Goal: Information Seeking & Learning: Learn about a topic

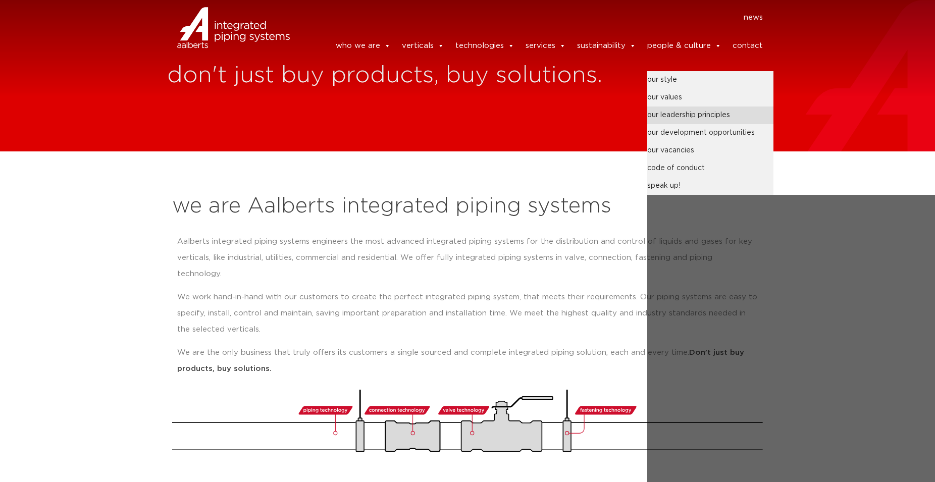
click at [678, 107] on link "our leadership principles" at bounding box center [710, 116] width 126 height 18
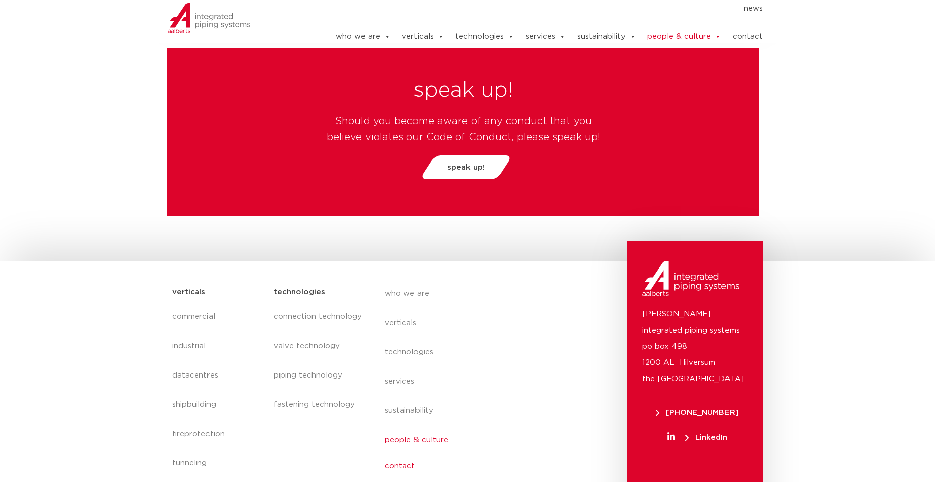
scroll to position [3557, 0]
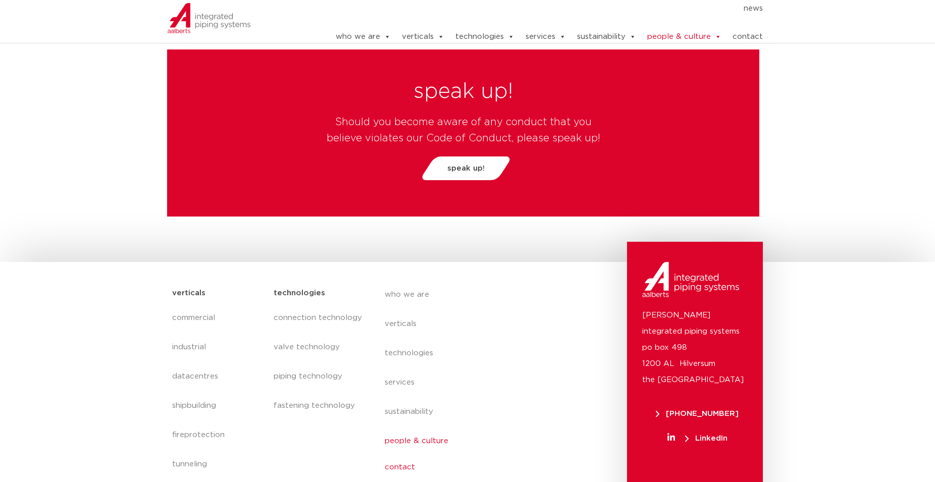
click at [405, 456] on link "contact" at bounding box center [477, 467] width 185 height 23
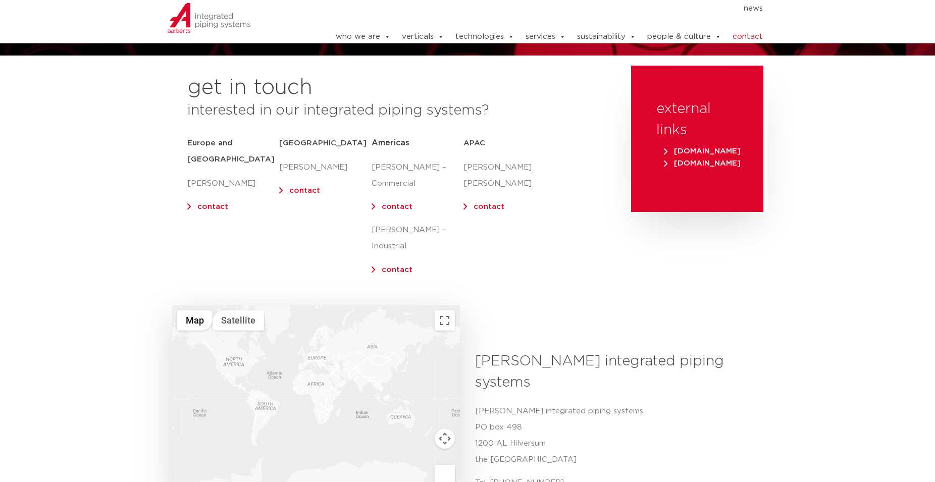
scroll to position [106, 0]
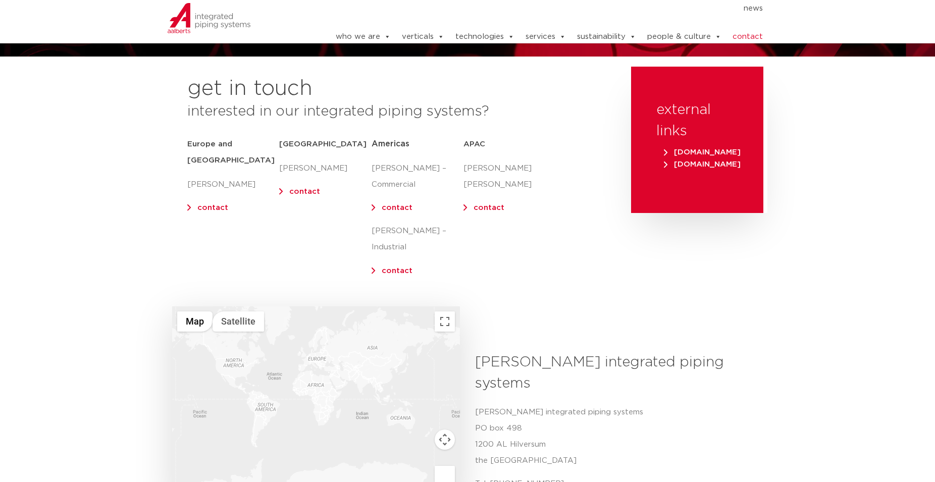
click at [205, 204] on link "contact" at bounding box center [212, 208] width 31 height 8
click at [207, 204] on link "contact" at bounding box center [212, 208] width 31 height 8
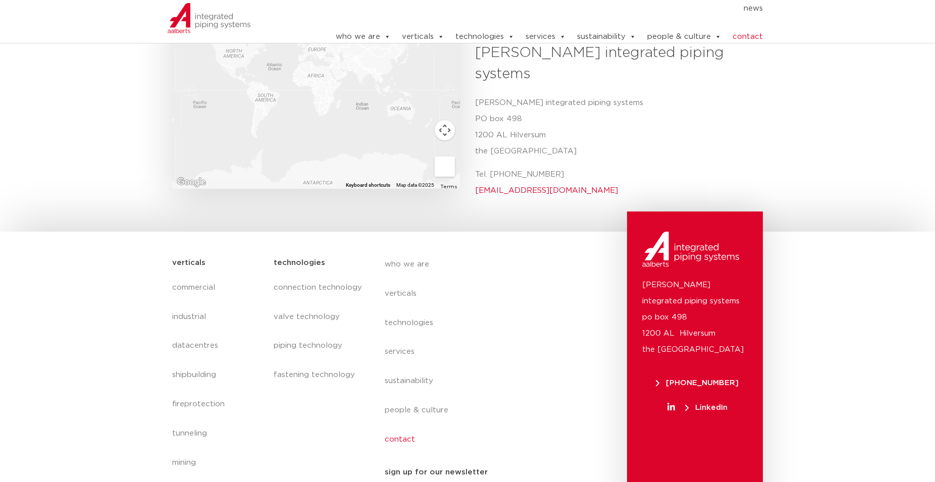
scroll to position [415, 0]
click at [404, 250] on link "who we are" at bounding box center [477, 261] width 185 height 23
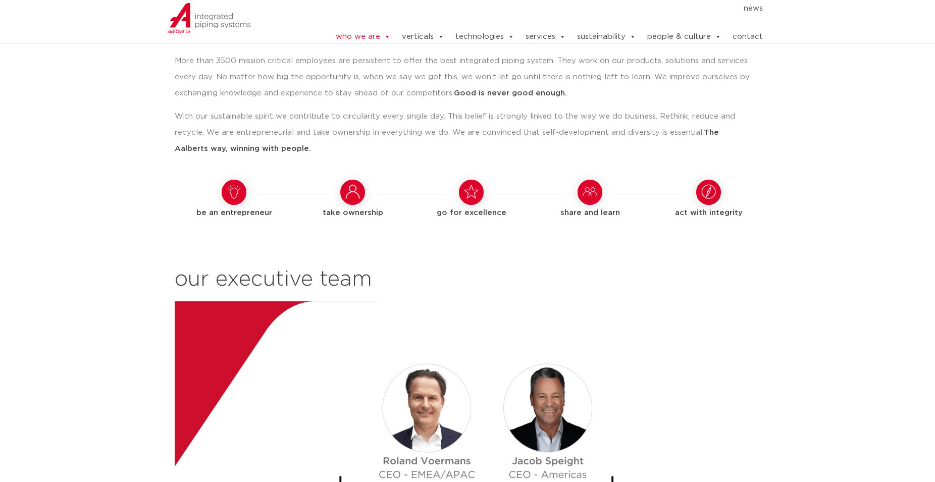
scroll to position [1030, 0]
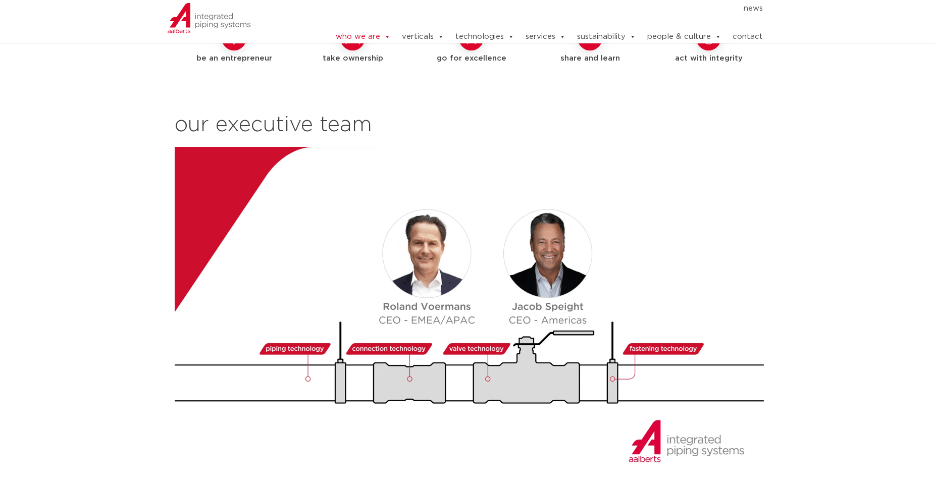
click at [463, 225] on img at bounding box center [471, 314] width 593 height 334
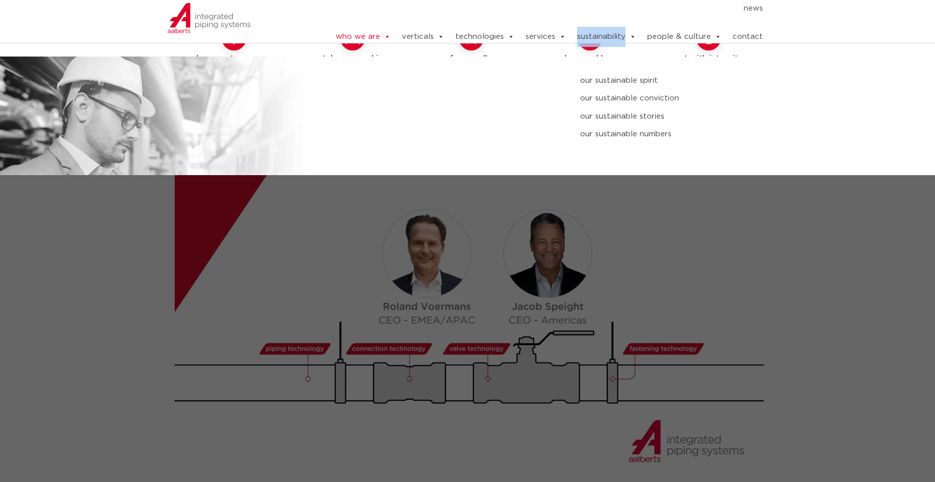
drag, startPoint x: 578, startPoint y: 34, endPoint x: 628, endPoint y: 34, distance: 50.5
click at [628, 34] on li "sustainability our sustainable spirit our sustainable conviction our sustainabl…" at bounding box center [601, 37] width 70 height 20
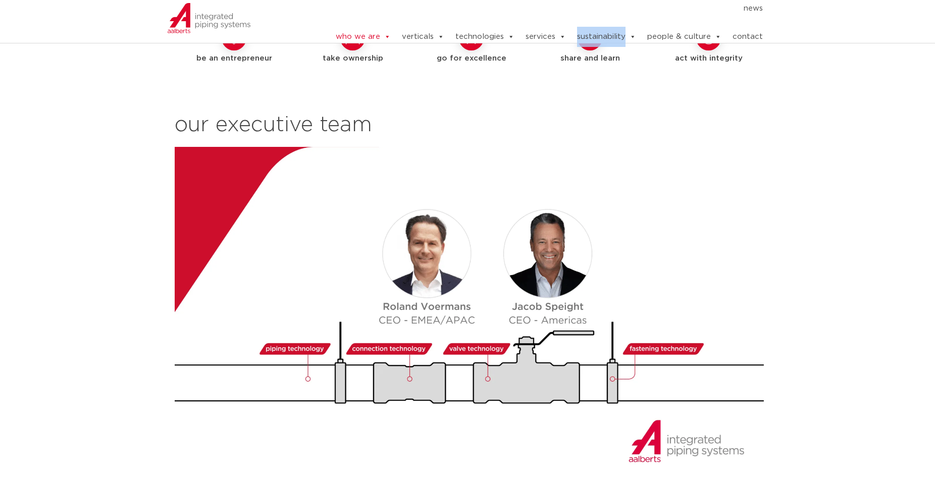
copy link "sustainability"
